Goal: Task Accomplishment & Management: Manage account settings

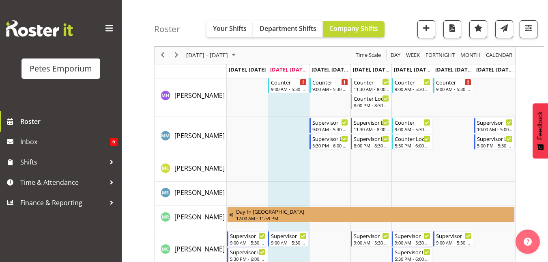
scroll to position [642, 0]
click at [174, 58] on span "Next" at bounding box center [177, 55] width 10 height 10
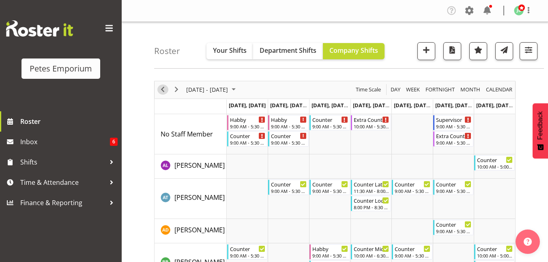
click at [162, 93] on span "Previous" at bounding box center [163, 89] width 10 height 10
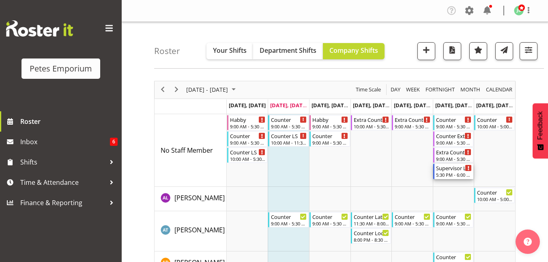
click at [449, 176] on div "5:30 PM - 6:00 PM" at bounding box center [454, 174] width 36 height 6
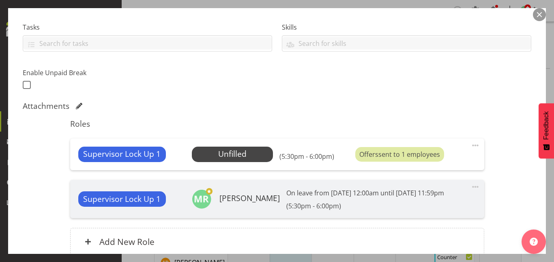
scroll to position [170, 0]
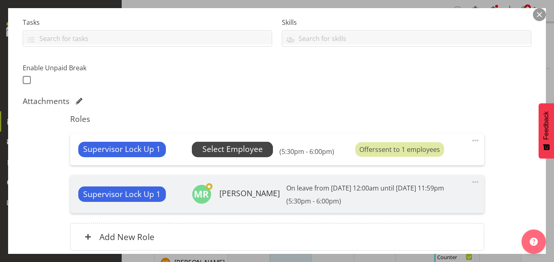
click at [235, 146] on span "Select Employee" at bounding box center [232, 149] width 60 height 12
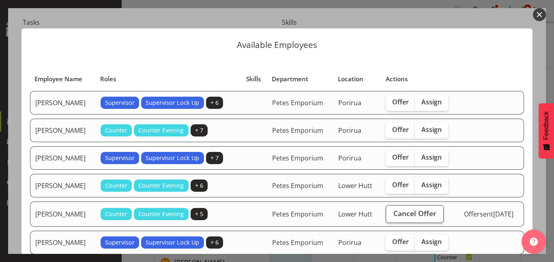
scroll to position [79, 0]
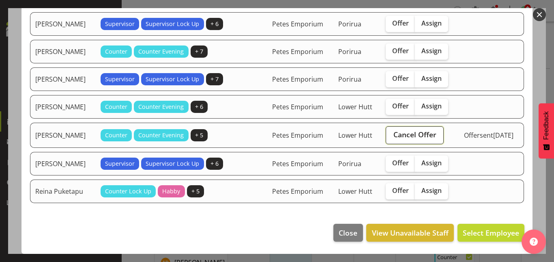
click at [402, 133] on span "Cancel Offer" at bounding box center [414, 134] width 43 height 11
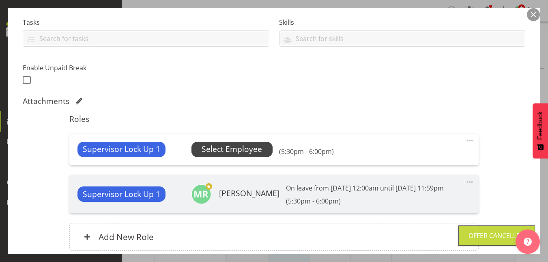
click at [238, 150] on span "Select Employee" at bounding box center [232, 149] width 60 height 12
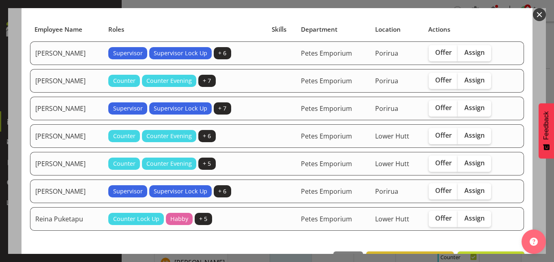
scroll to position [62, 0]
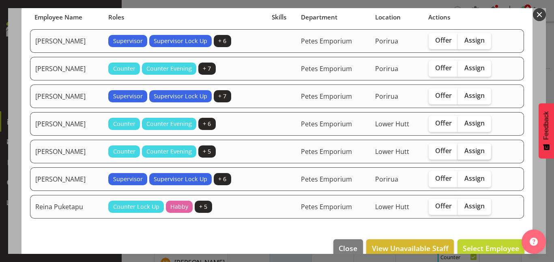
click at [464, 150] on span "Assign" at bounding box center [474, 150] width 20 height 8
click at [460, 150] on input "Assign" at bounding box center [460, 150] width 5 height 5
checkbox input "true"
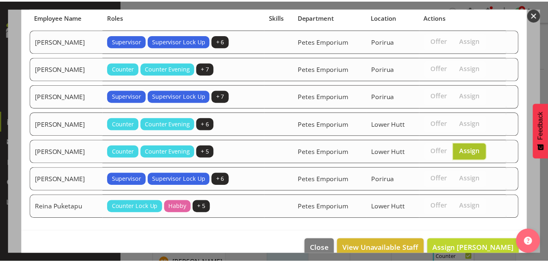
scroll to position [77, 0]
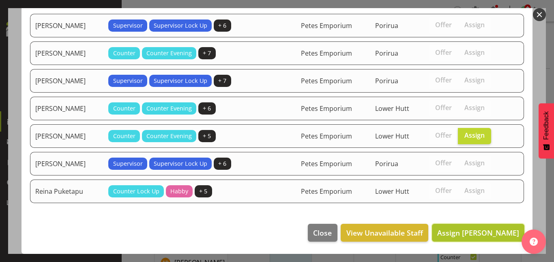
click at [463, 234] on span "Assign [PERSON_NAME]" at bounding box center [478, 233] width 82 height 10
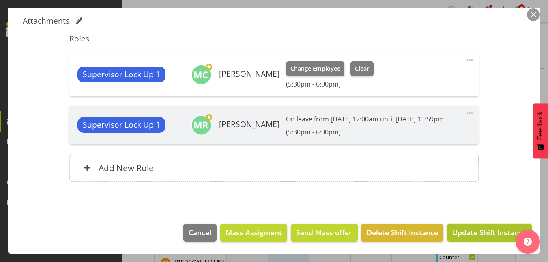
click at [477, 232] on span "Update Shift Instance" at bounding box center [489, 232] width 74 height 11
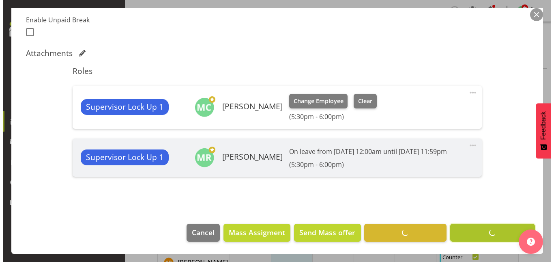
scroll to position [228, 0]
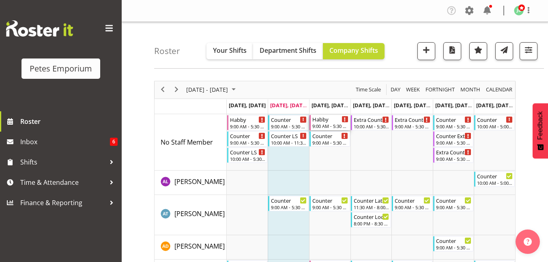
click at [327, 121] on div "Habby" at bounding box center [330, 119] width 36 height 8
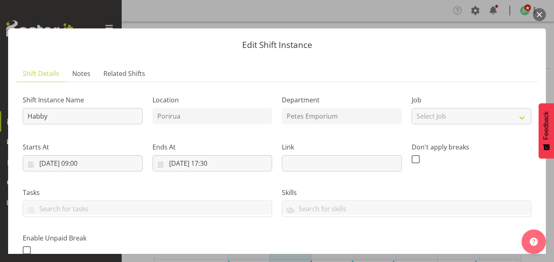
click at [542, 12] on button "button" at bounding box center [539, 14] width 13 height 13
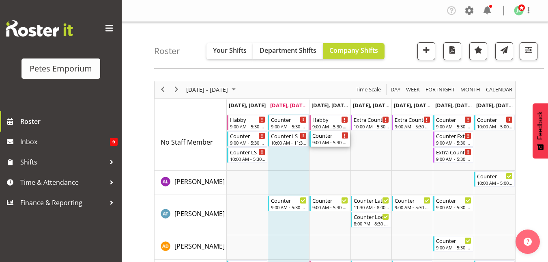
click at [323, 141] on div "9:00 AM - 5:30 PM" at bounding box center [330, 142] width 36 height 6
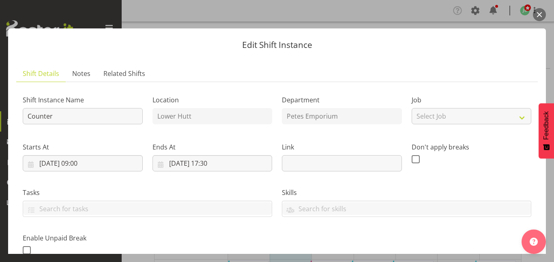
click at [538, 15] on button "button" at bounding box center [539, 14] width 13 height 13
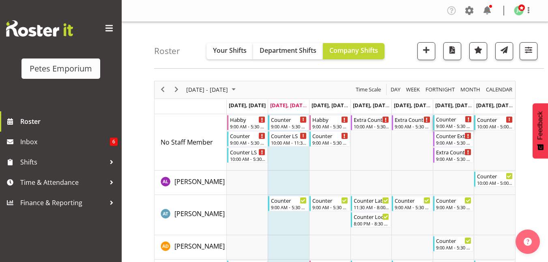
click at [449, 118] on div "Counter" at bounding box center [454, 119] width 36 height 8
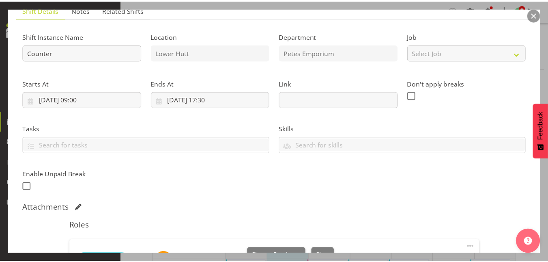
scroll to position [64, 0]
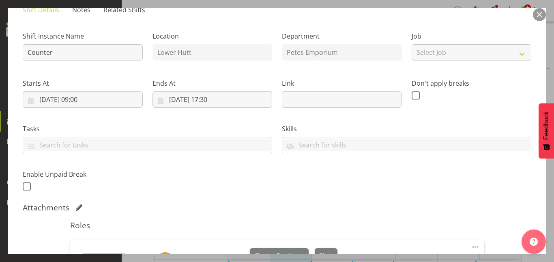
click at [540, 18] on button "button" at bounding box center [539, 14] width 13 height 13
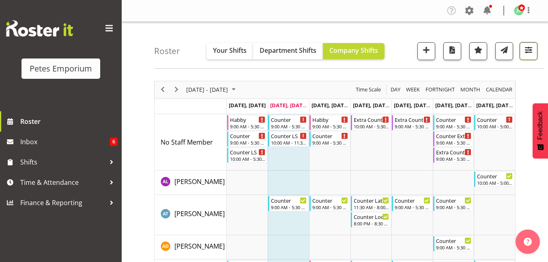
click at [533, 46] on span "button" at bounding box center [528, 50] width 11 height 11
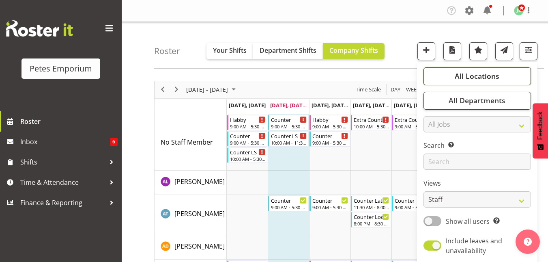
click at [471, 81] on span "All Locations" at bounding box center [477, 76] width 45 height 10
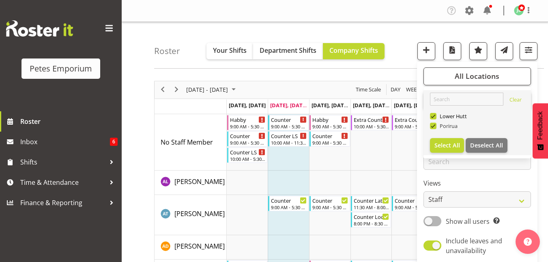
click at [434, 128] on span at bounding box center [433, 126] width 6 height 6
click at [434, 128] on input "Porirua" at bounding box center [432, 125] width 5 height 5
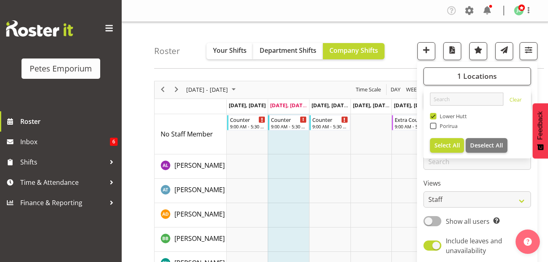
click at [395, 33] on div "Roster Your Shifts Department Shifts Company Shifts 1 Locations Clear [GEOGRAPH…" at bounding box center [349, 45] width 390 height 47
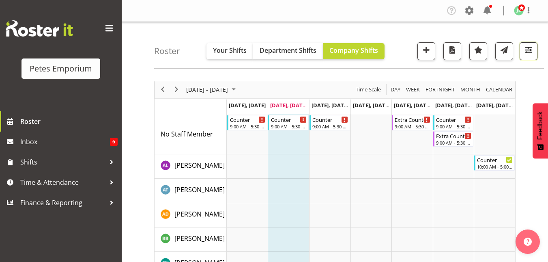
click at [528, 51] on span "button" at bounding box center [528, 50] width 11 height 11
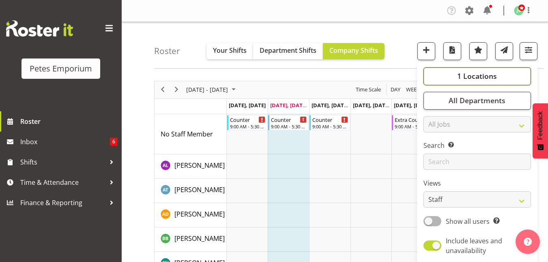
click at [486, 73] on span "1 Locations" at bounding box center [477, 76] width 40 height 10
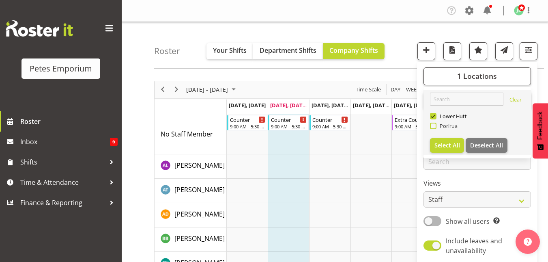
click at [432, 124] on span at bounding box center [433, 126] width 6 height 6
click at [432, 124] on input "Porirua" at bounding box center [432, 125] width 5 height 5
checkbox input "true"
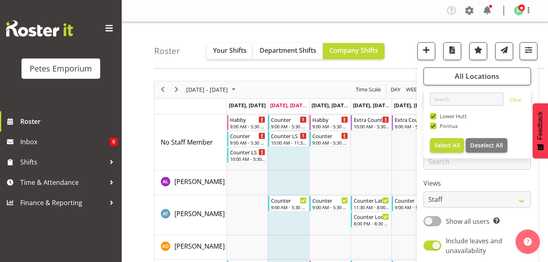
click at [436, 115] on span at bounding box center [433, 116] width 6 height 6
click at [435, 115] on input "Lower Hutt" at bounding box center [432, 115] width 5 height 5
checkbox input "false"
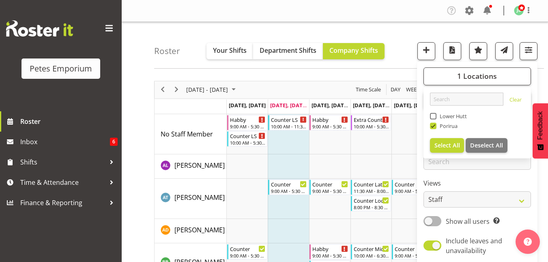
click at [396, 39] on div "Roster Your Shifts Department Shifts Company Shifts 1 Locations Clear [GEOGRAPH…" at bounding box center [349, 45] width 390 height 47
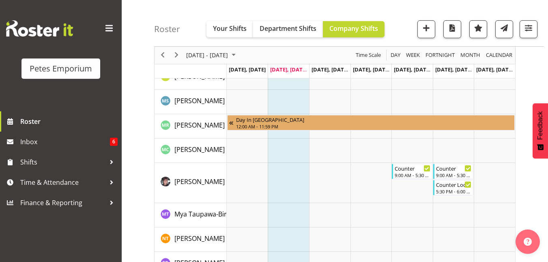
scroll to position [621, 0]
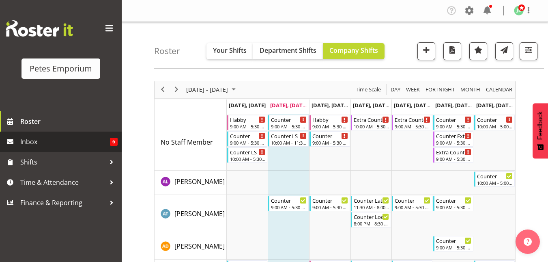
click at [31, 145] on span "Inbox" at bounding box center [65, 141] width 90 height 12
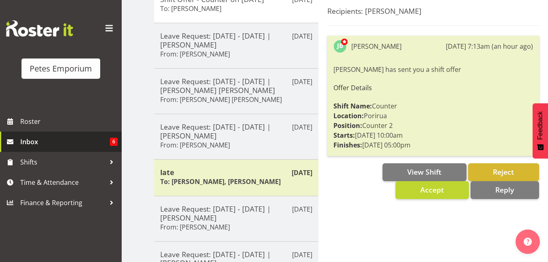
scroll to position [125, 0]
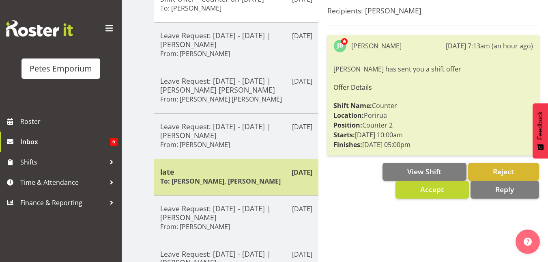
click at [205, 176] on div "late To: Jodine Bunn, Ruth Robertson-Taylor" at bounding box center [236, 177] width 152 height 20
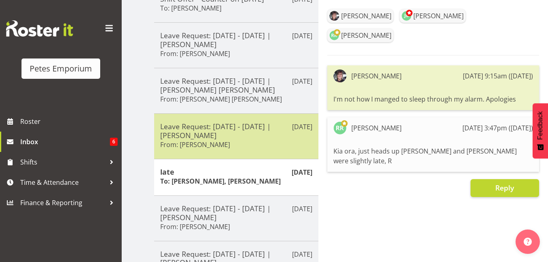
click at [205, 137] on h5 "Leave Request: 31/08/25 - 31/08/25 | Sasha Vandervalk" at bounding box center [236, 131] width 152 height 18
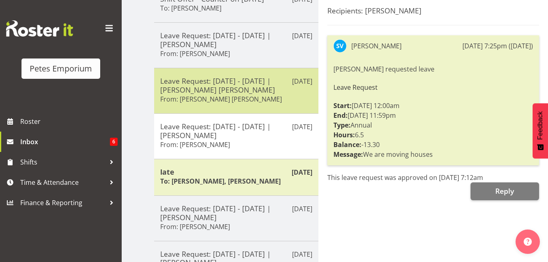
click at [201, 91] on h5 "Leave Request: 07/01/26 - 16/03/26 | Beena Beena" at bounding box center [236, 85] width 152 height 18
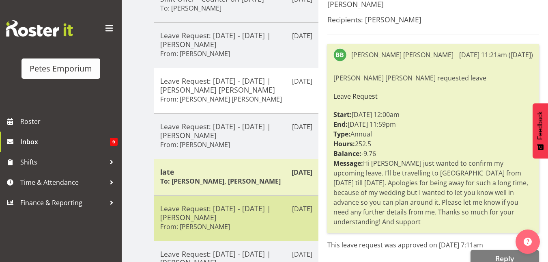
click at [202, 210] on h5 "Leave Request: 21/08/25 - 21/08/25 | Lianne Morete" at bounding box center [236, 213] width 152 height 18
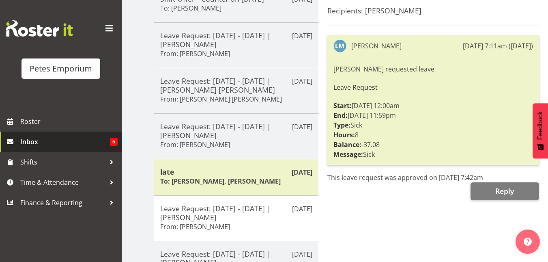
click at [24, 143] on span "Inbox" at bounding box center [65, 141] width 90 height 12
